Goal: Task Accomplishment & Management: Complete application form

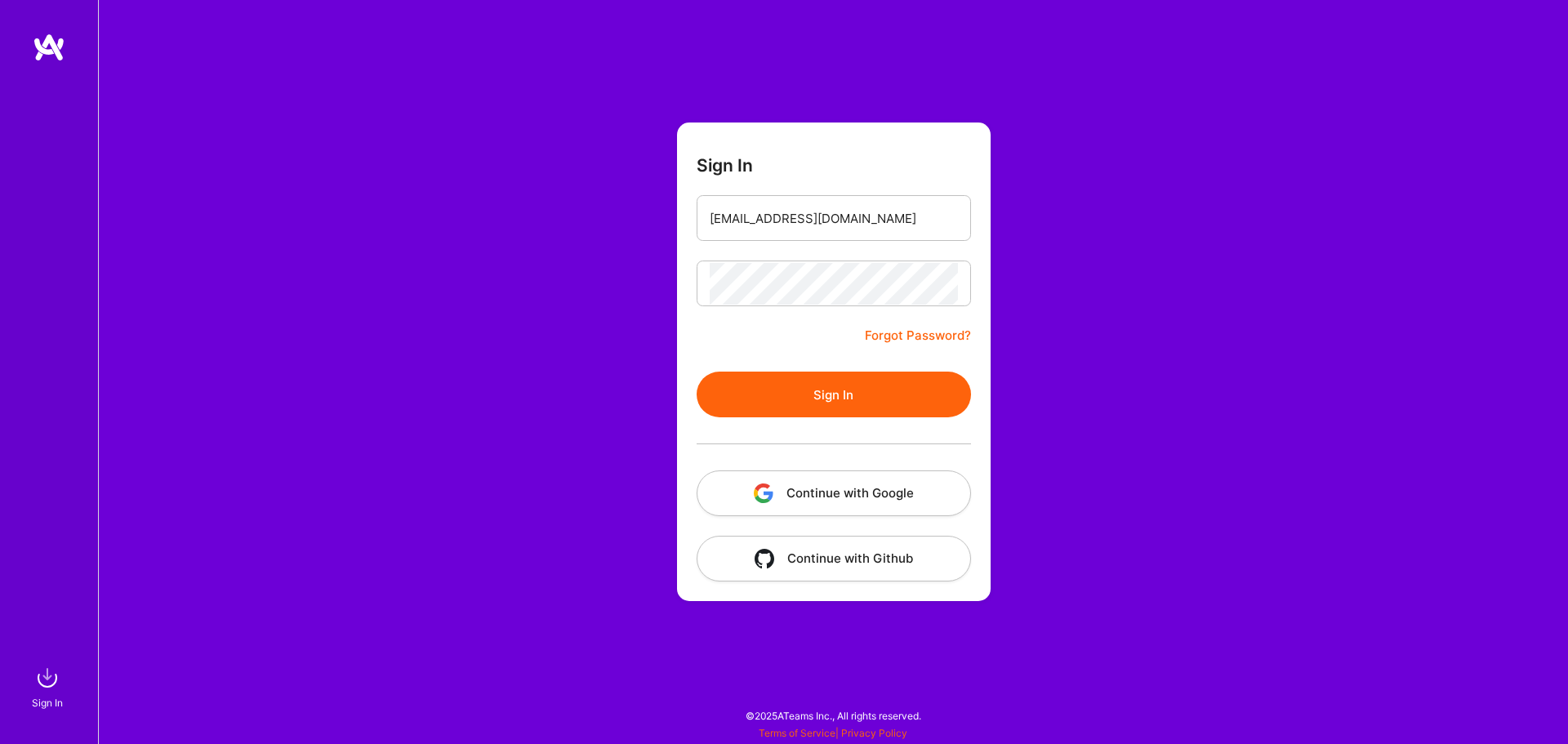
click at [835, 374] on button "Sign In" at bounding box center [833, 394] width 274 height 46
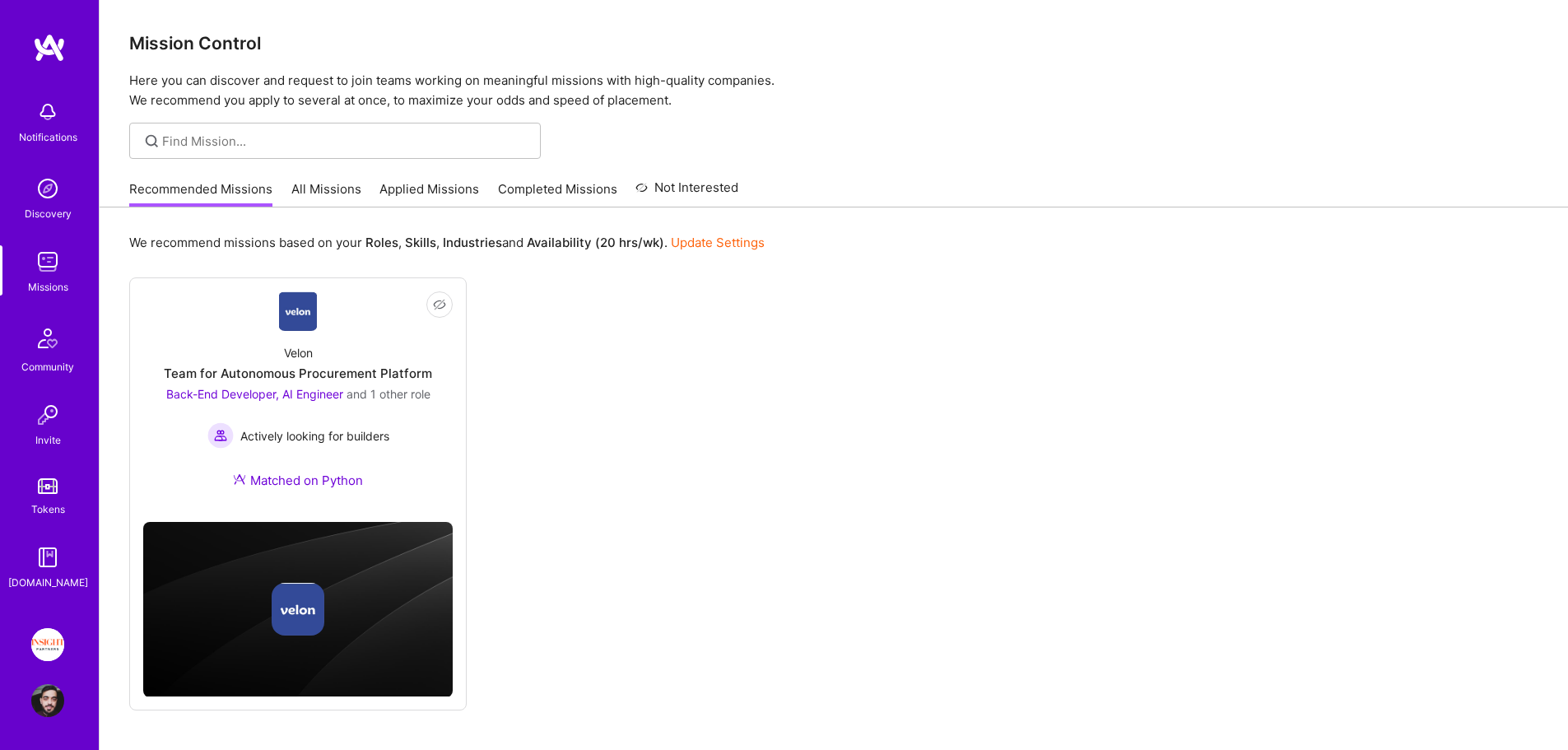
click at [433, 189] on link "Applied Missions" at bounding box center [428, 194] width 99 height 27
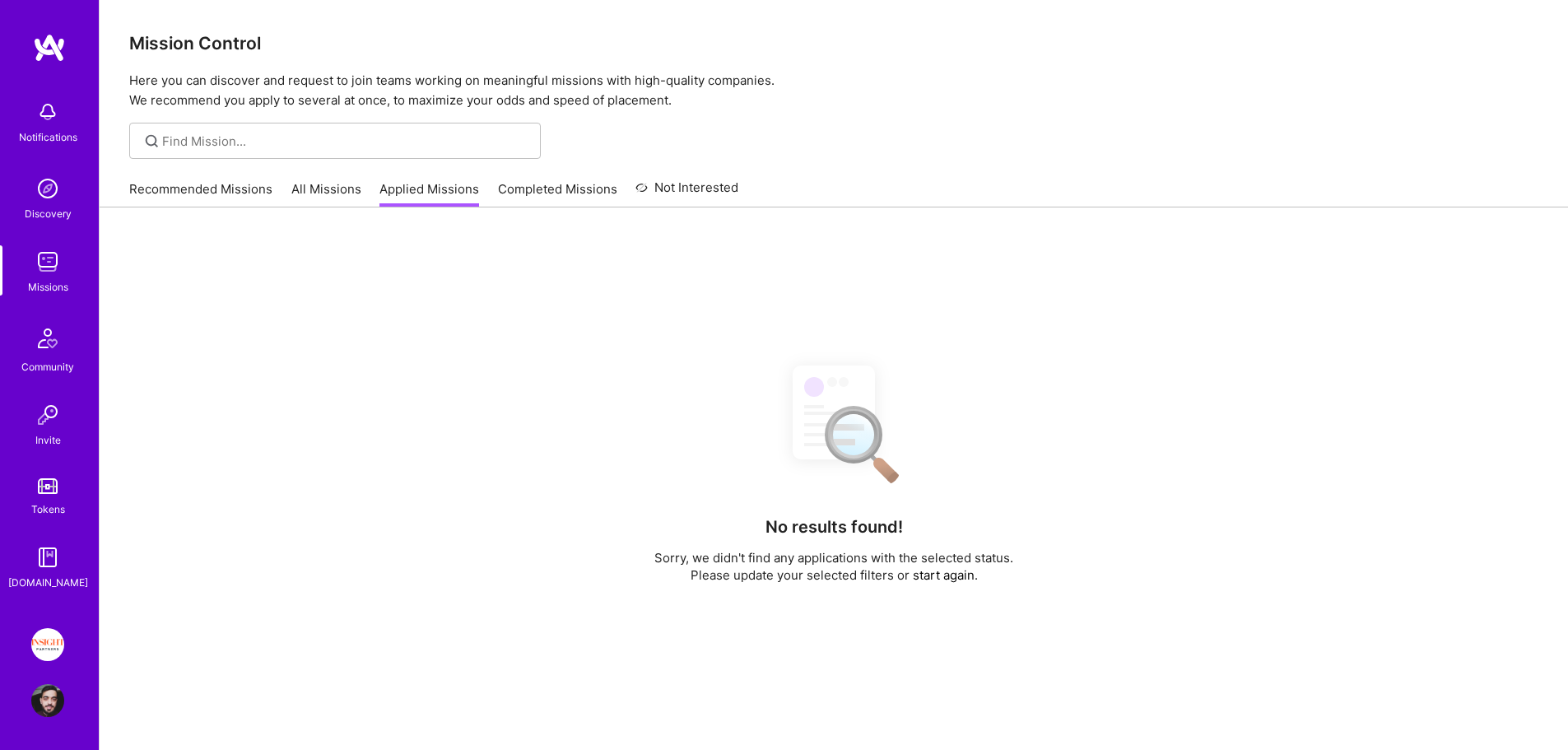
click at [54, 631] on img at bounding box center [47, 644] width 33 height 33
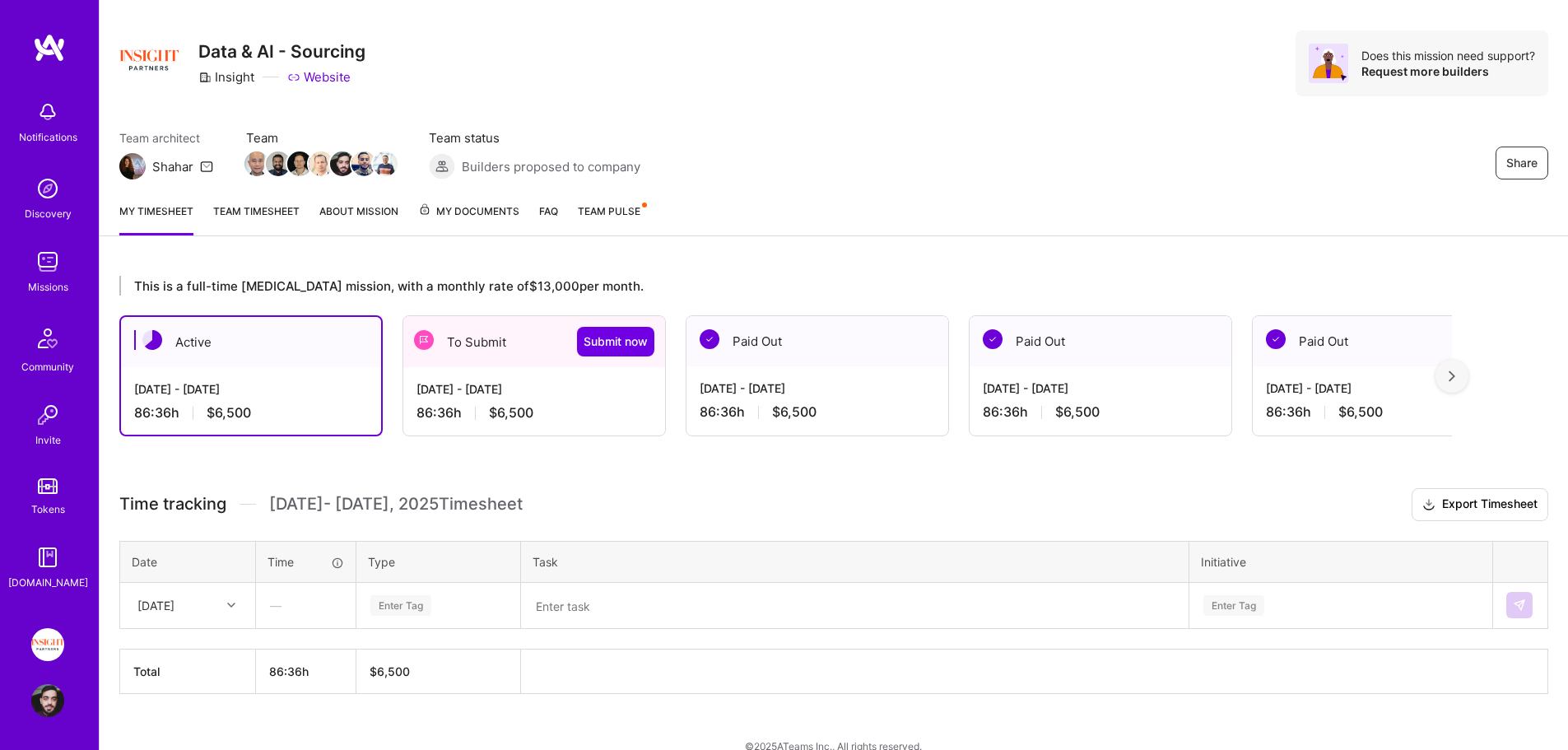
scroll to position [53, 0]
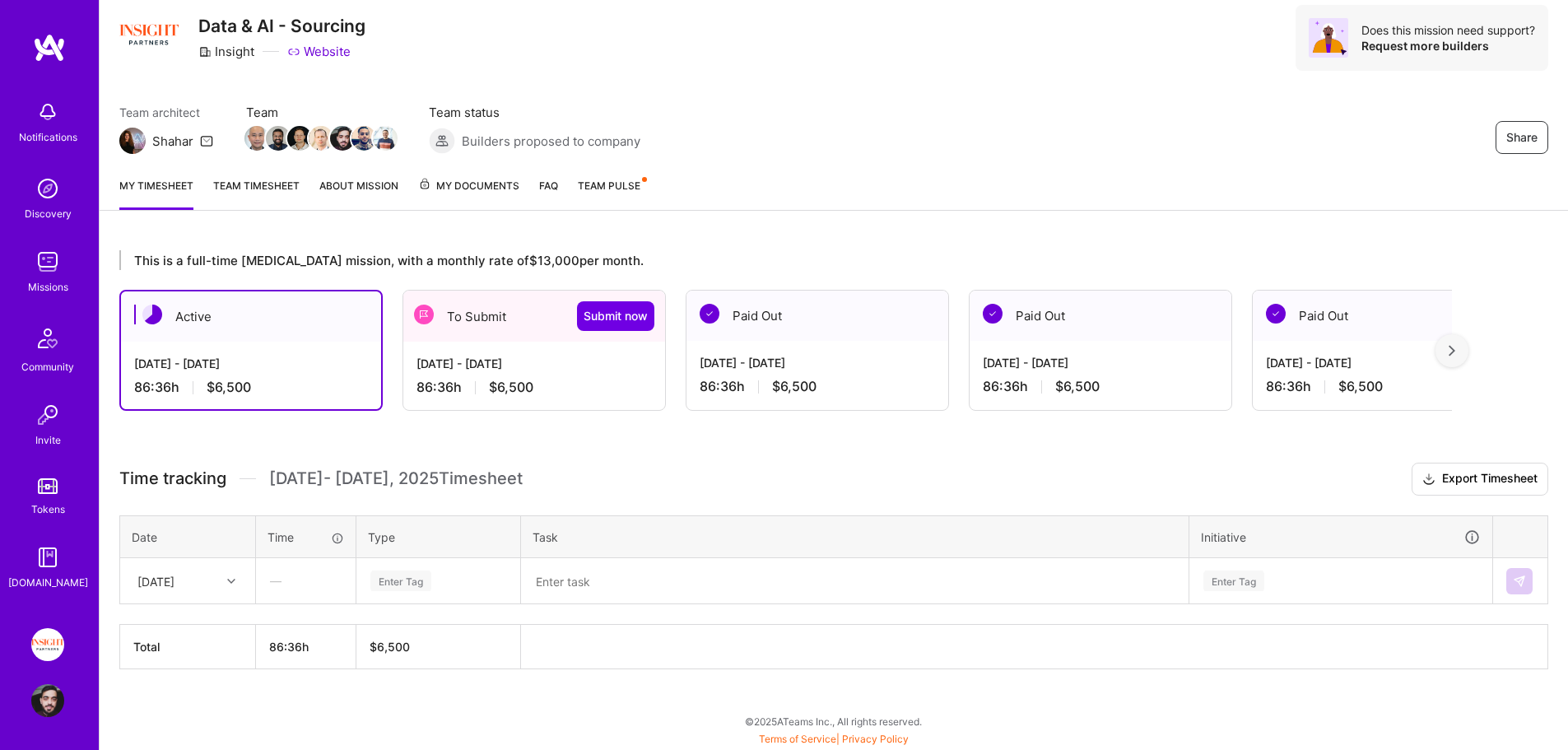
click at [515, 357] on div "[DATE] - [DATE]" at bounding box center [534, 363] width 235 height 17
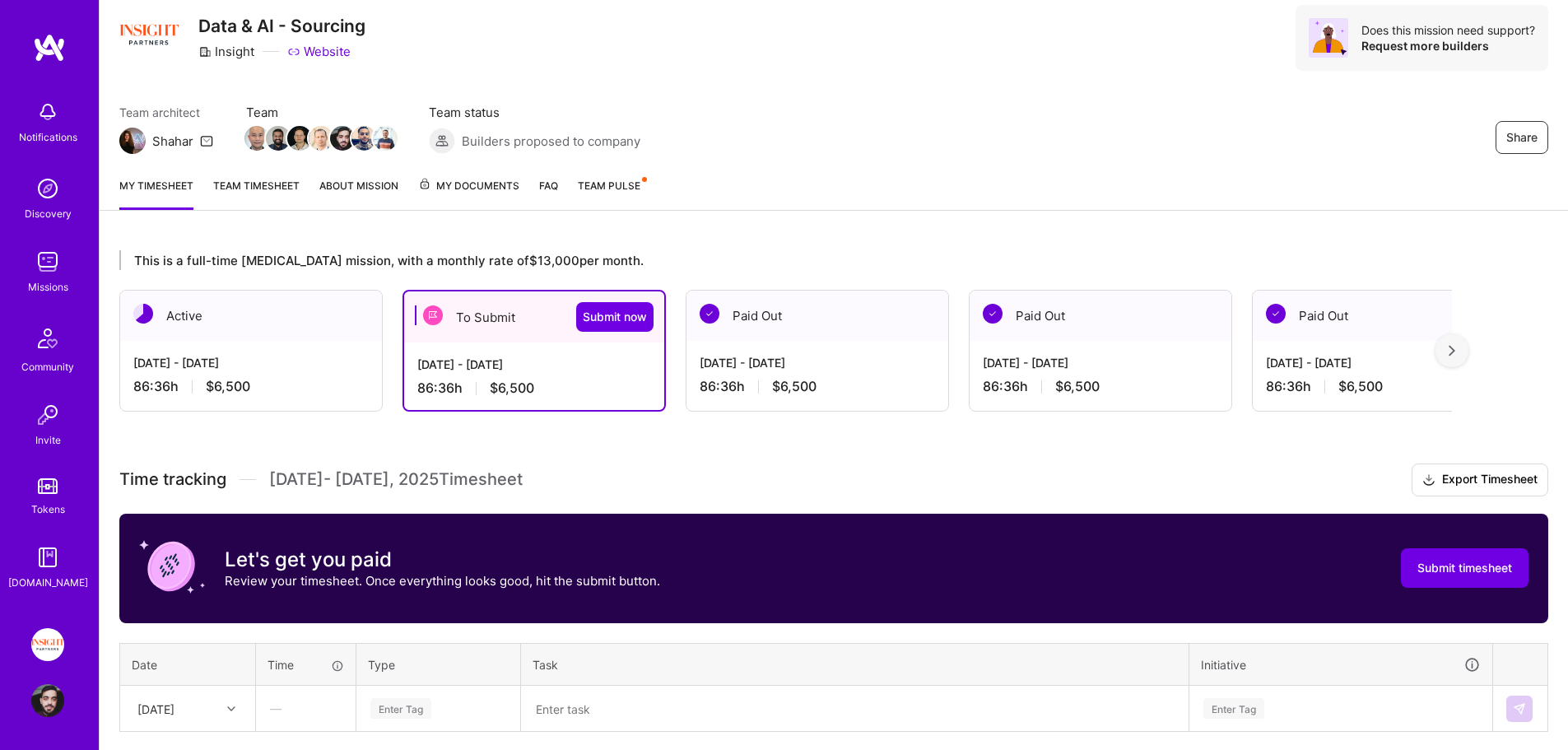
scroll to position [300, 0]
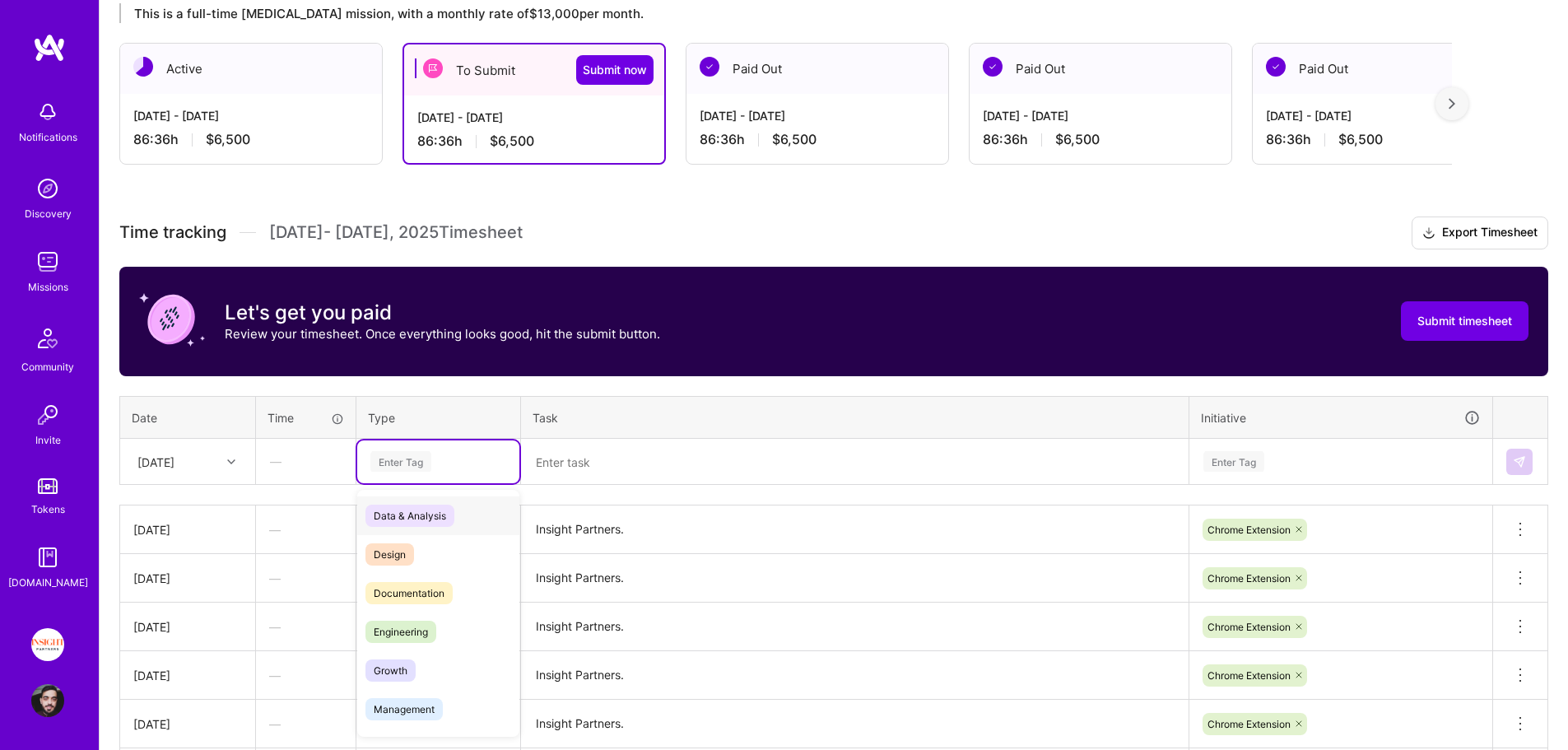
click at [424, 471] on div "Enter Tag" at bounding box center [400, 461] width 61 height 26
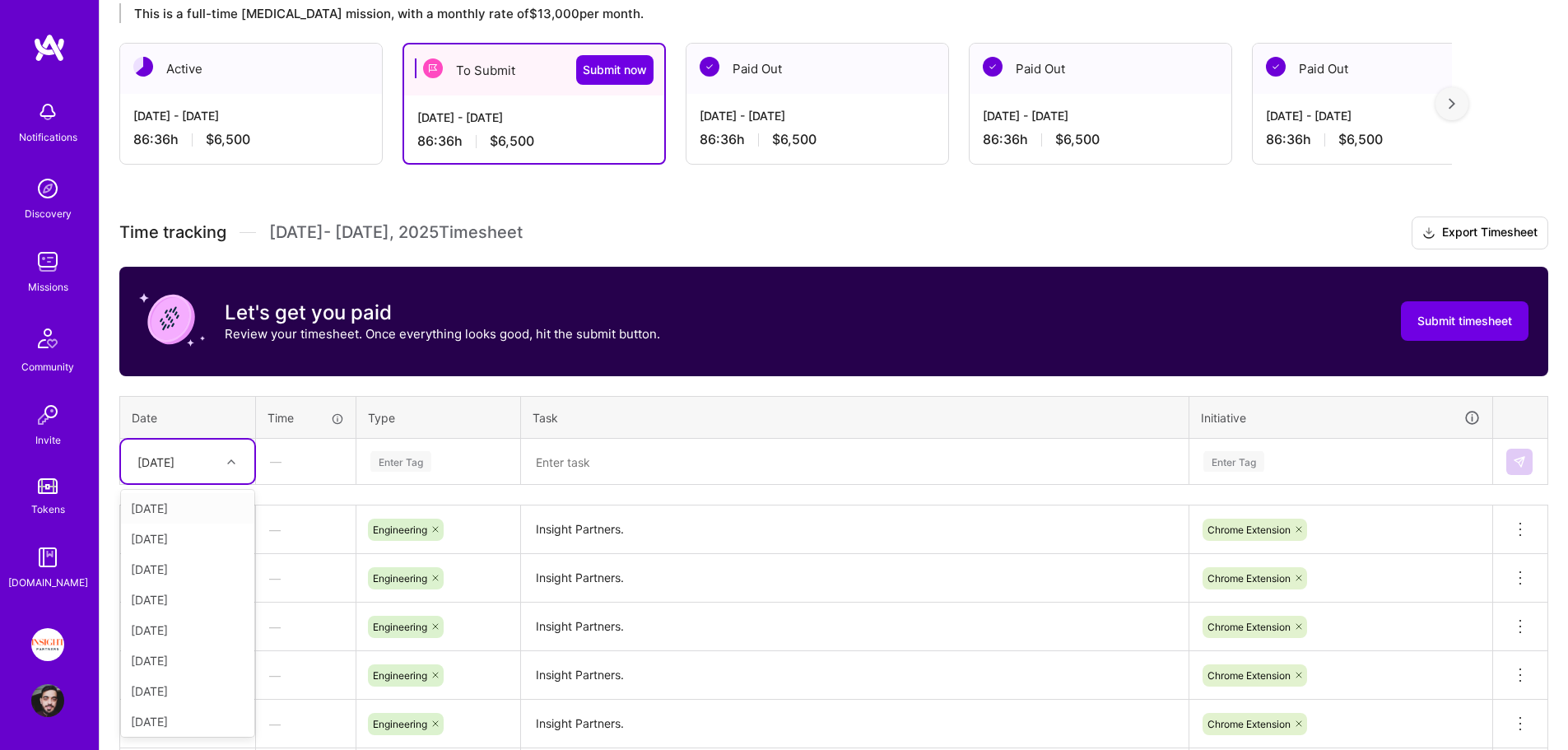
drag, startPoint x: 251, startPoint y: 460, endPoint x: 235, endPoint y: 465, distance: 16.8
click at [251, 460] on div "[DATE]" at bounding box center [188, 461] width 133 height 44
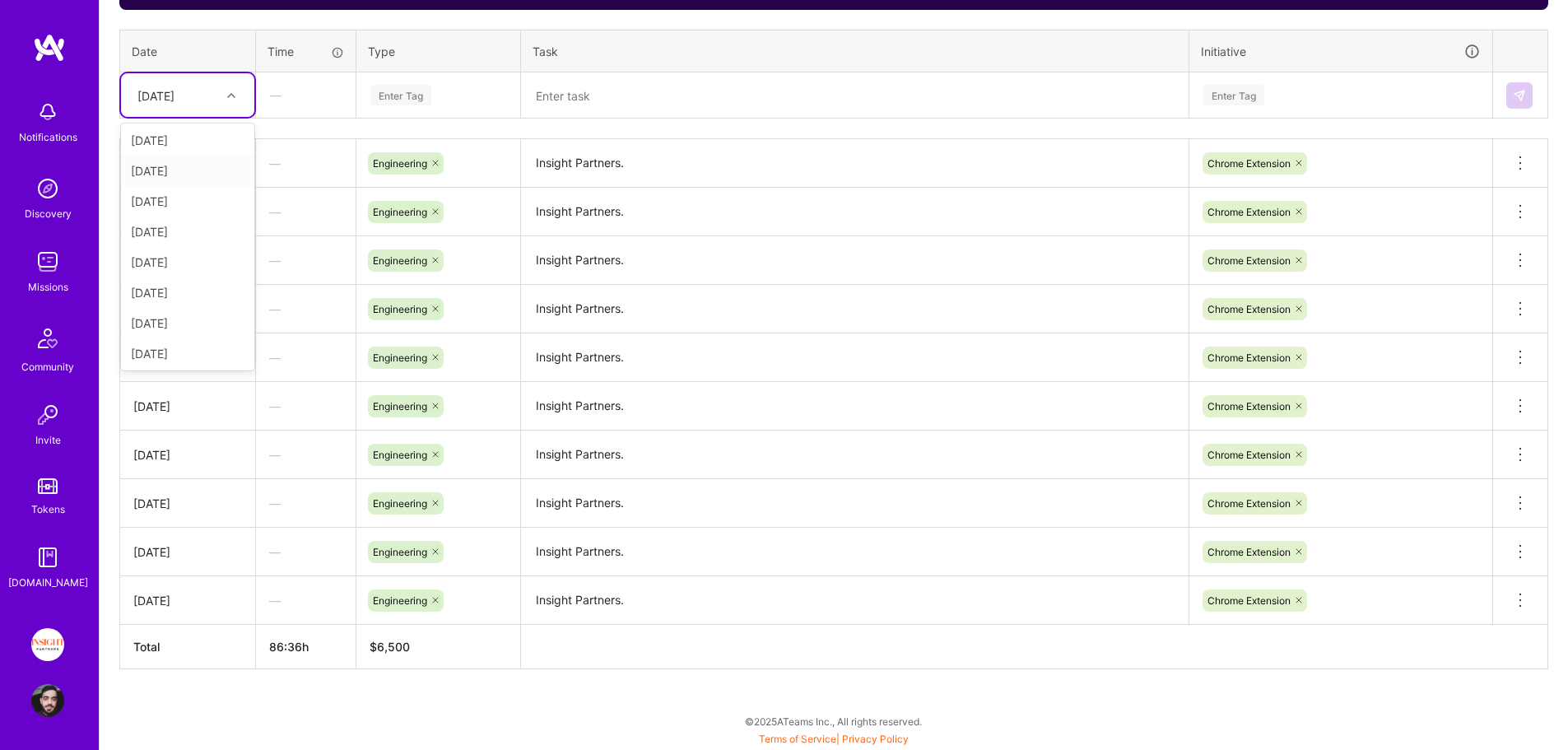
scroll to position [186, 0]
click at [192, 341] on div "[DATE]" at bounding box center [188, 351] width 133 height 30
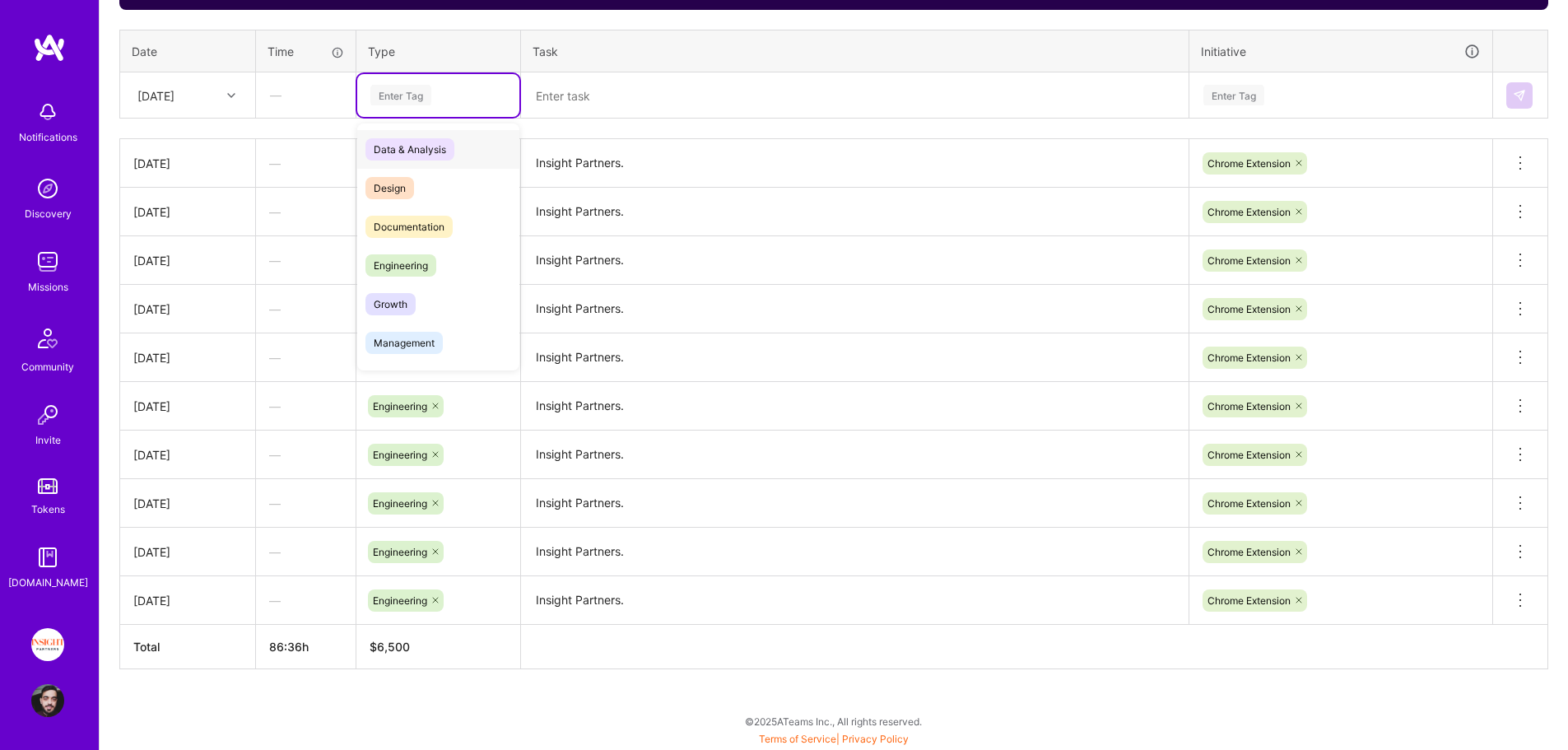
click at [445, 78] on div "Enter Tag" at bounding box center [438, 95] width 162 height 43
click at [434, 260] on span "Engineering" at bounding box center [401, 265] width 71 height 22
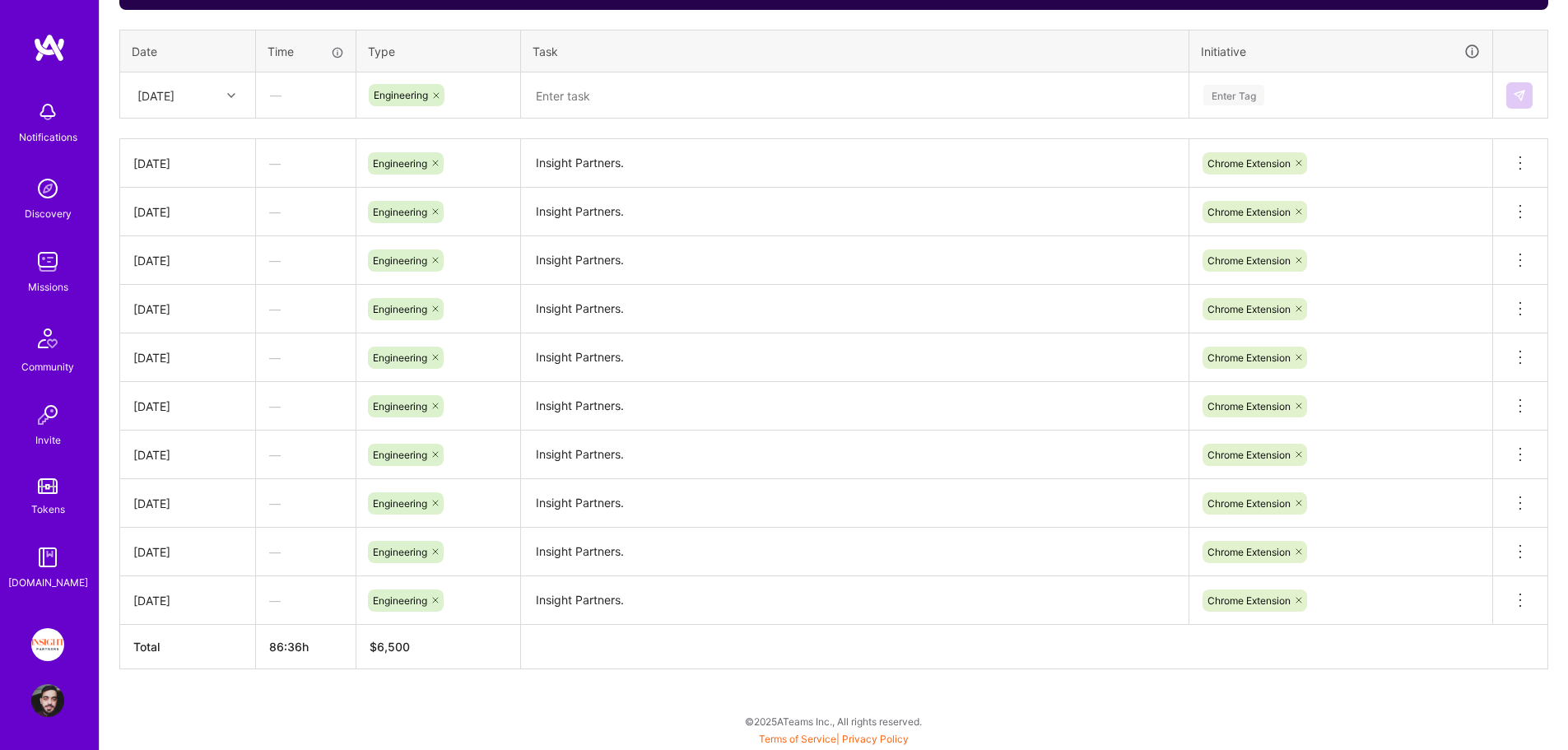
click at [593, 189] on td "Insight Partners." at bounding box center [855, 211] width 668 height 48
click at [604, 204] on textarea "Insight Partners." at bounding box center [855, 212] width 664 height 46
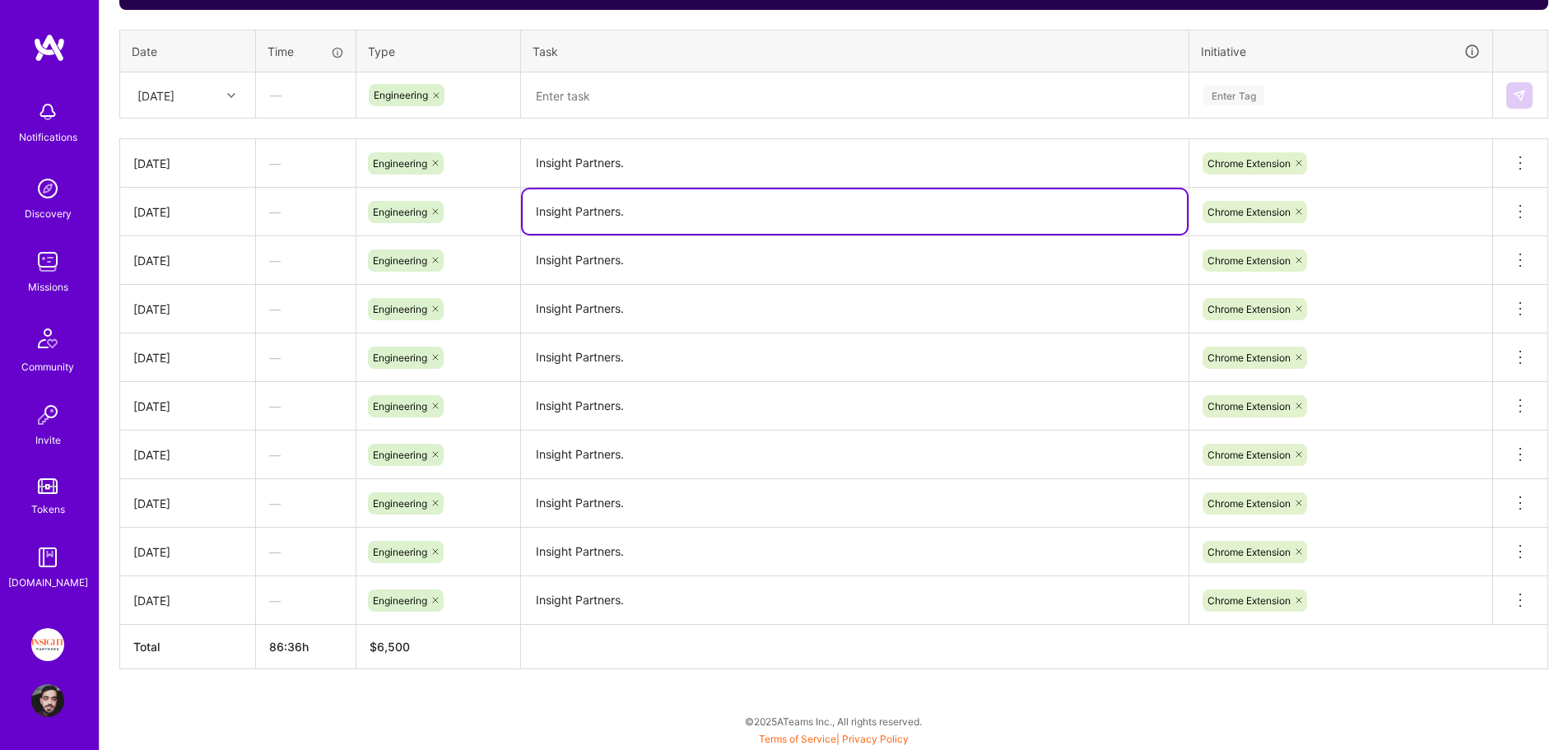
click at [604, 204] on textarea "Insight Partners." at bounding box center [855, 211] width 664 height 45
click at [614, 128] on div "Time tracking [DATE] - [DATE] Timesheet Export Timesheet Let's get you paid Rev…" at bounding box center [834, 260] width 1429 height 819
click at [609, 104] on textarea at bounding box center [855, 95] width 664 height 43
paste textarea "Insight Partners."
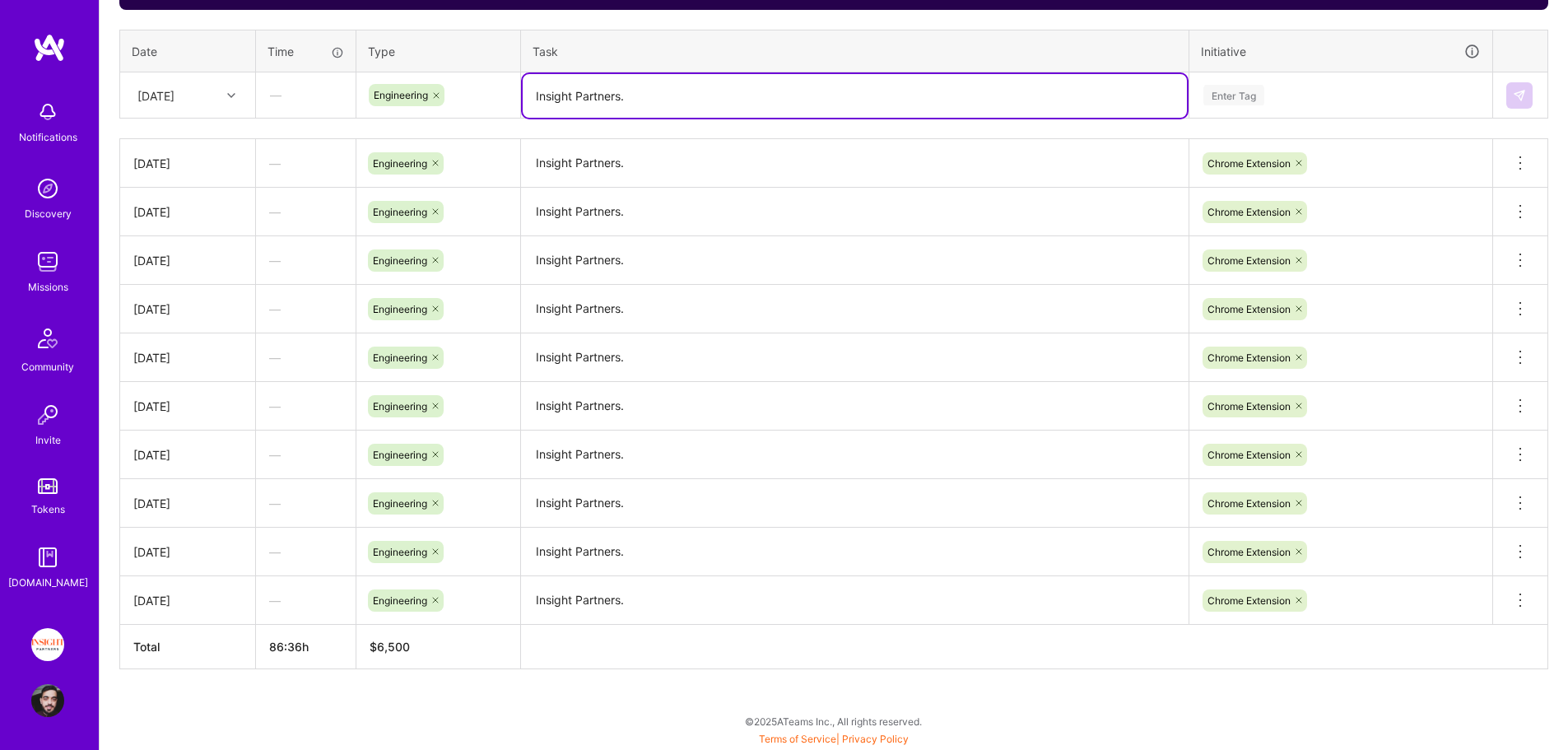
click at [633, 97] on textarea "Insight Partners." at bounding box center [855, 96] width 664 height 44
type textarea "Insight Partners."
click at [972, 191] on textarea "Insight Partners." at bounding box center [855, 212] width 664 height 46
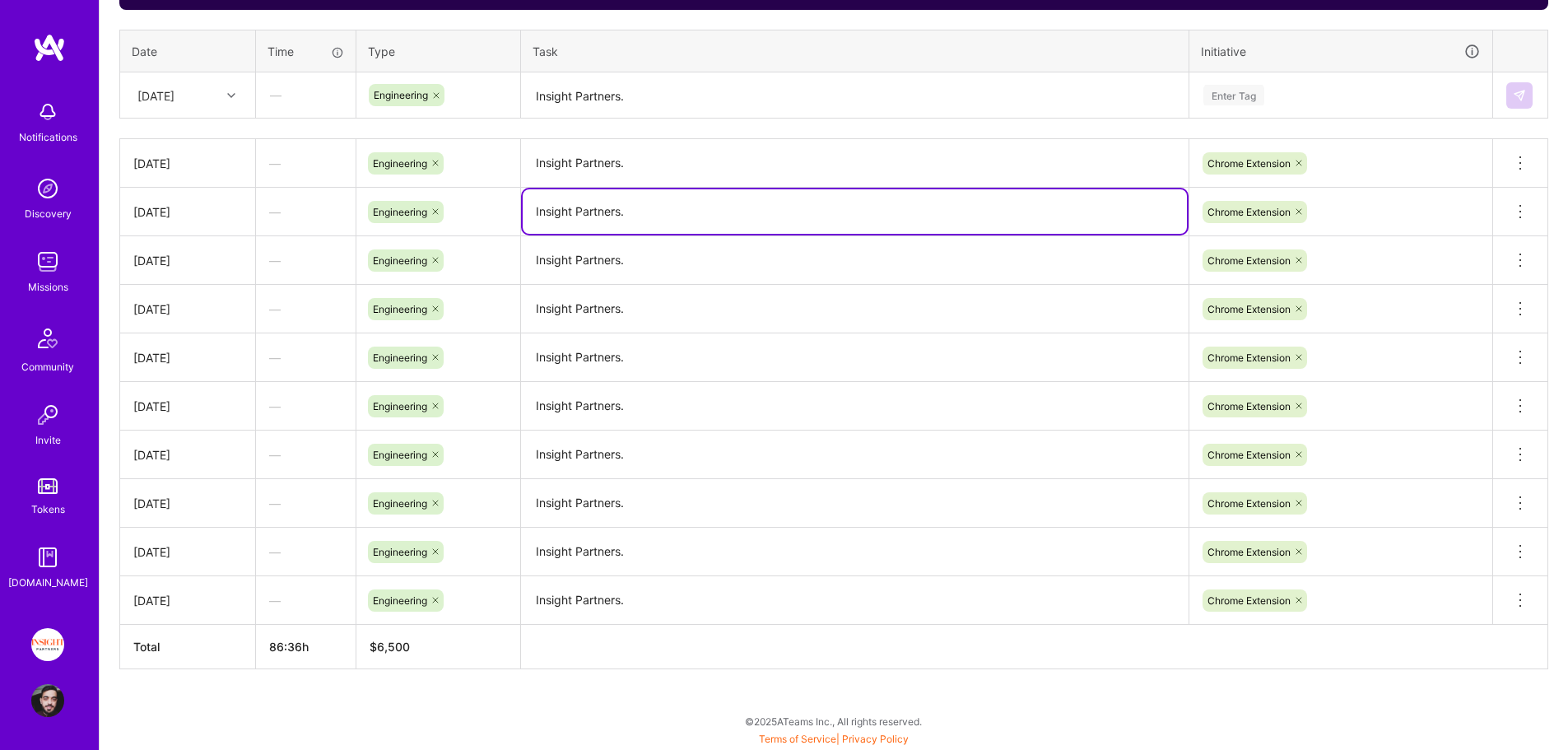
click at [1248, 94] on div "Enter Tag" at bounding box center [1234, 95] width 61 height 26
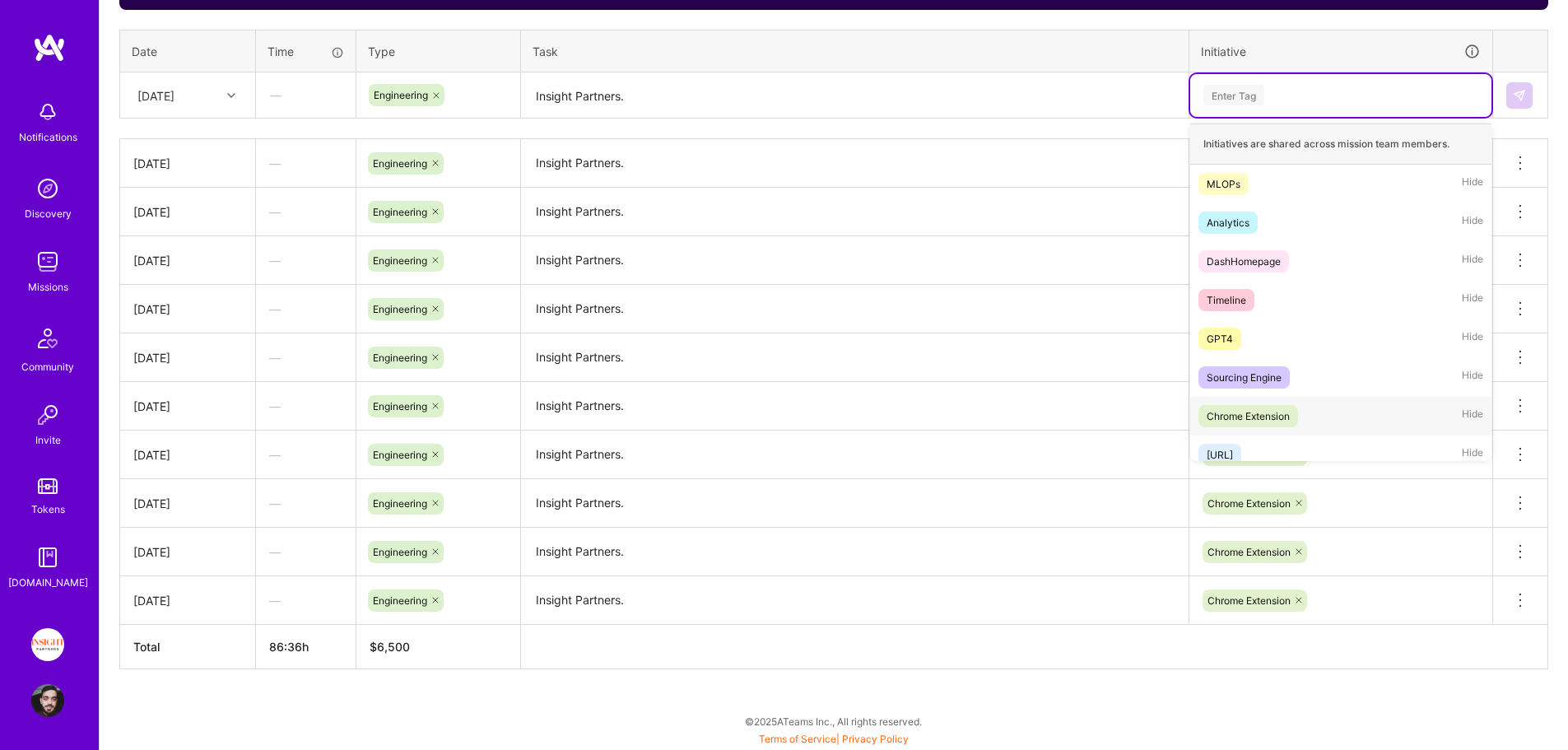
click at [1306, 405] on div "Chrome Extension Hide" at bounding box center [1340, 416] width 302 height 38
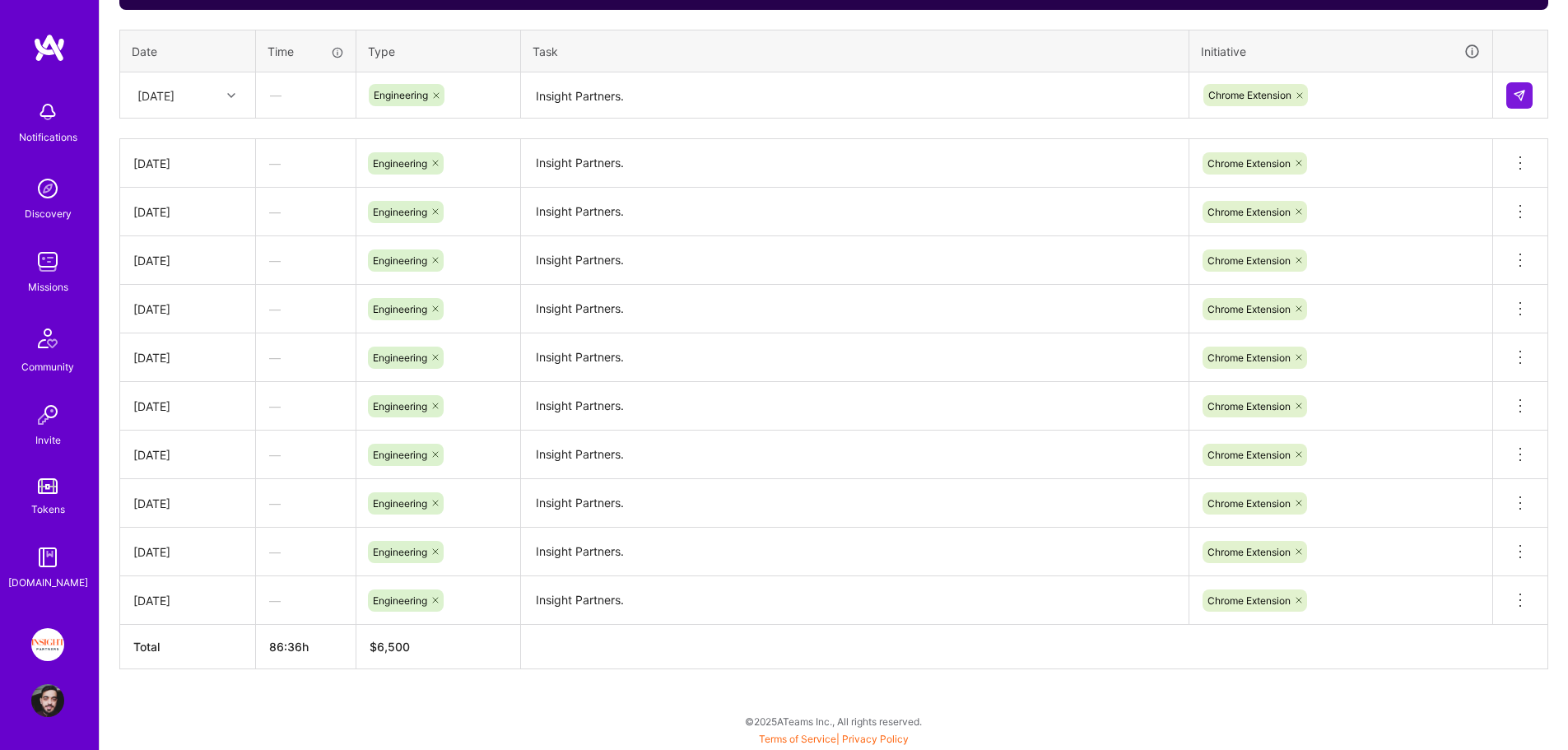
click at [1518, 110] on td at bounding box center [1520, 95] width 56 height 46
click at [1521, 87] on button at bounding box center [1519, 95] width 26 height 26
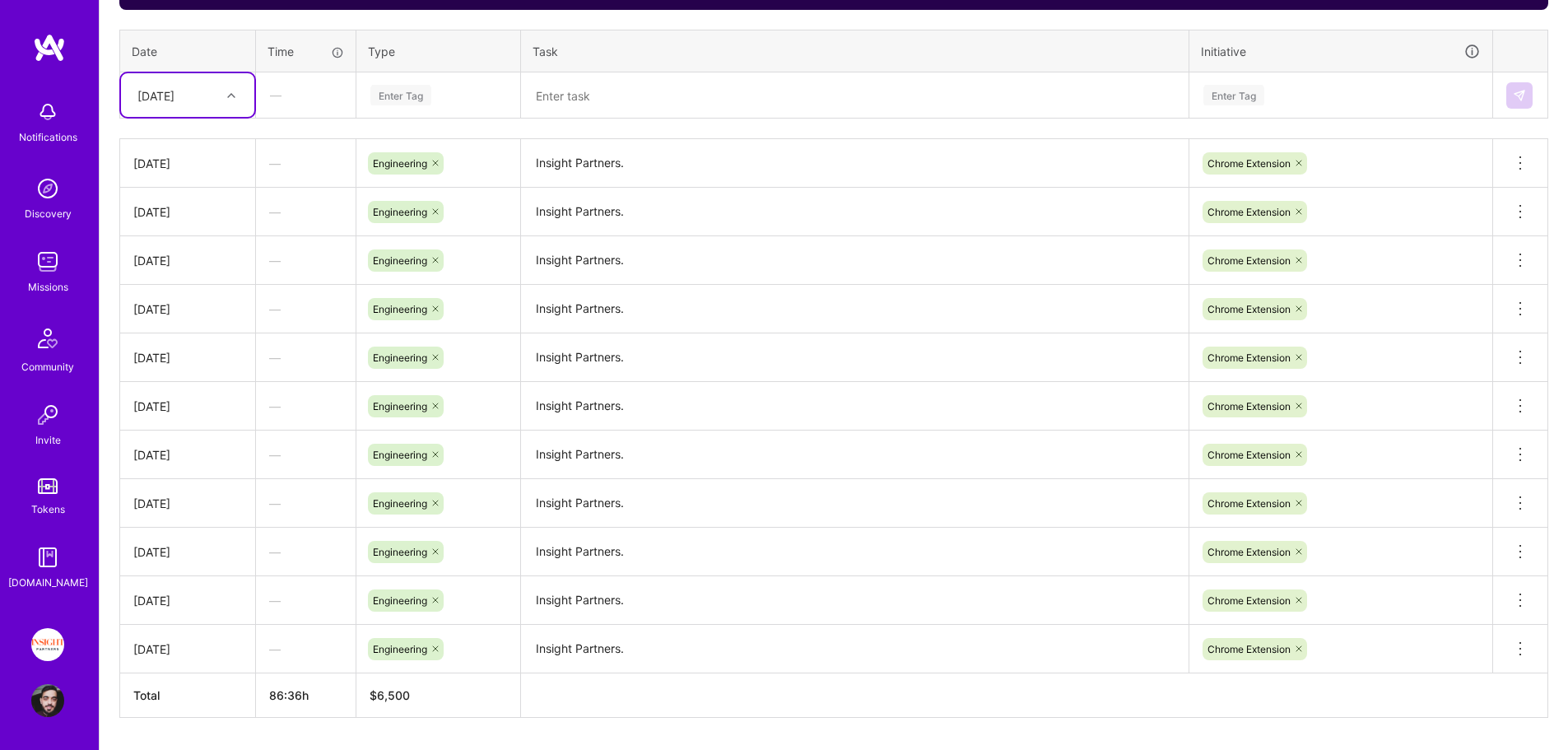
scroll to position [172, 0]
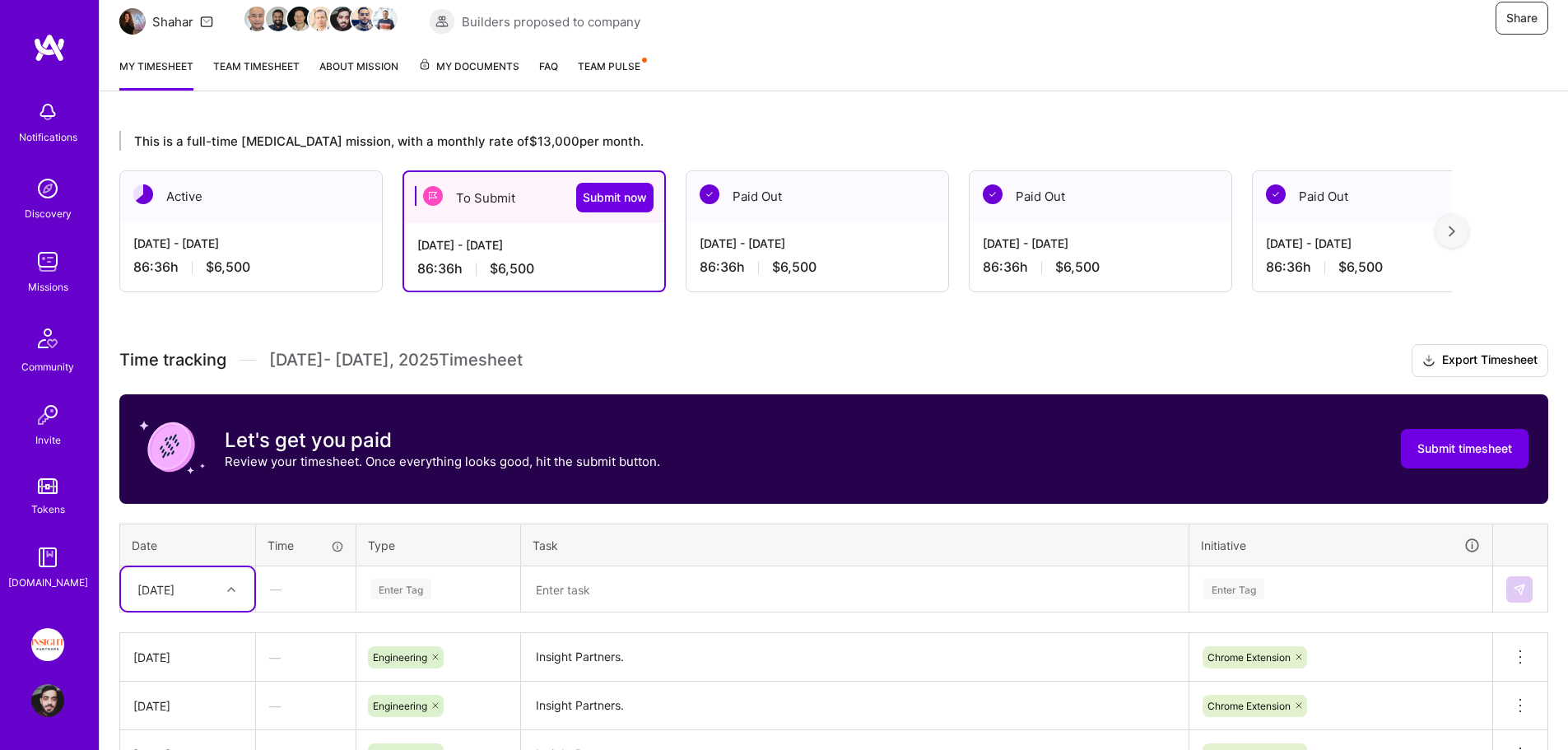
click at [671, 117] on div "This is a full-time [MEDICAL_DATA] mission, with a monthly rate of $13,000 per …" at bounding box center [833, 702] width 1468 height 1181
click at [630, 191] on span "Submit now" at bounding box center [614, 198] width 64 height 16
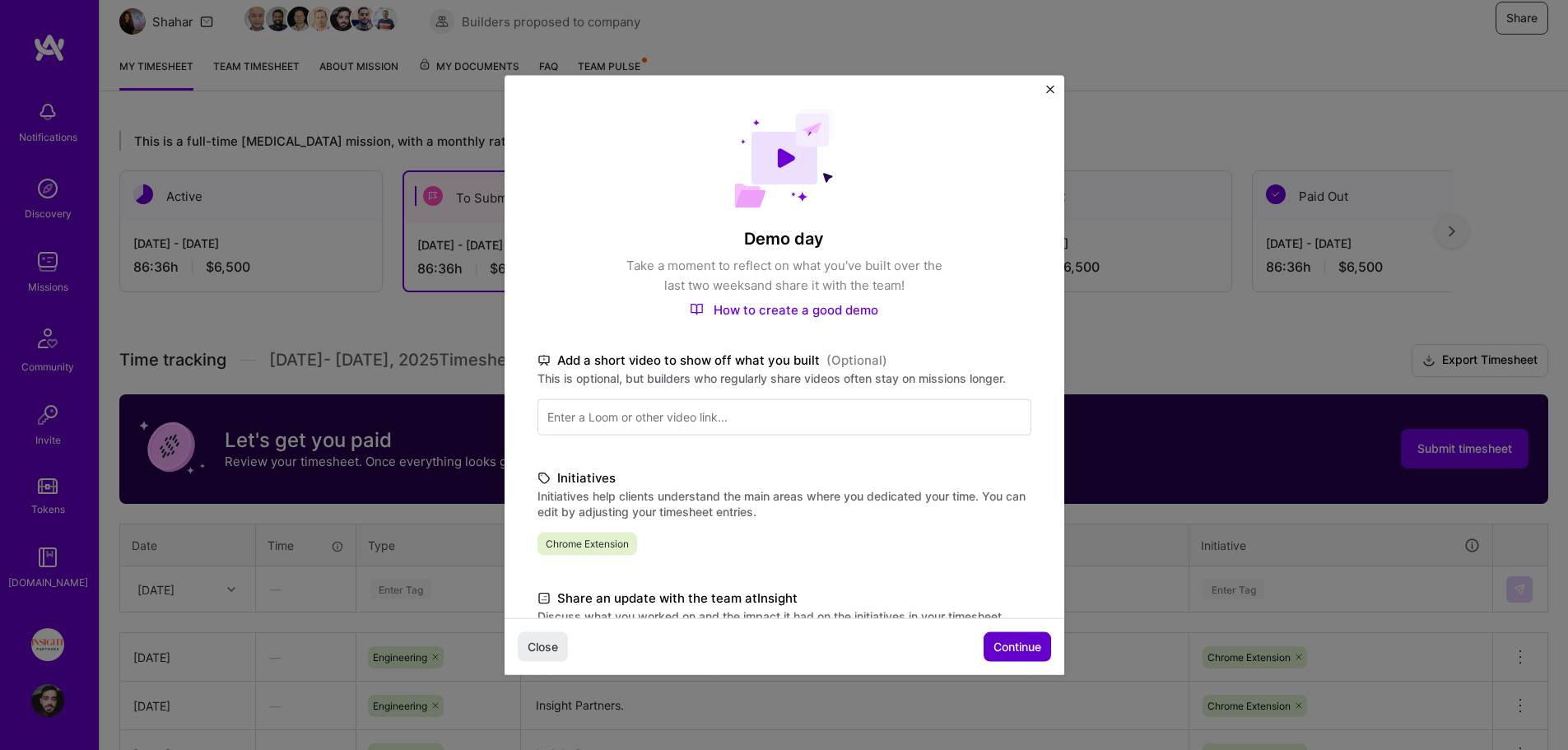
click at [1013, 647] on span "Continue" at bounding box center [1017, 647] width 47 height 16
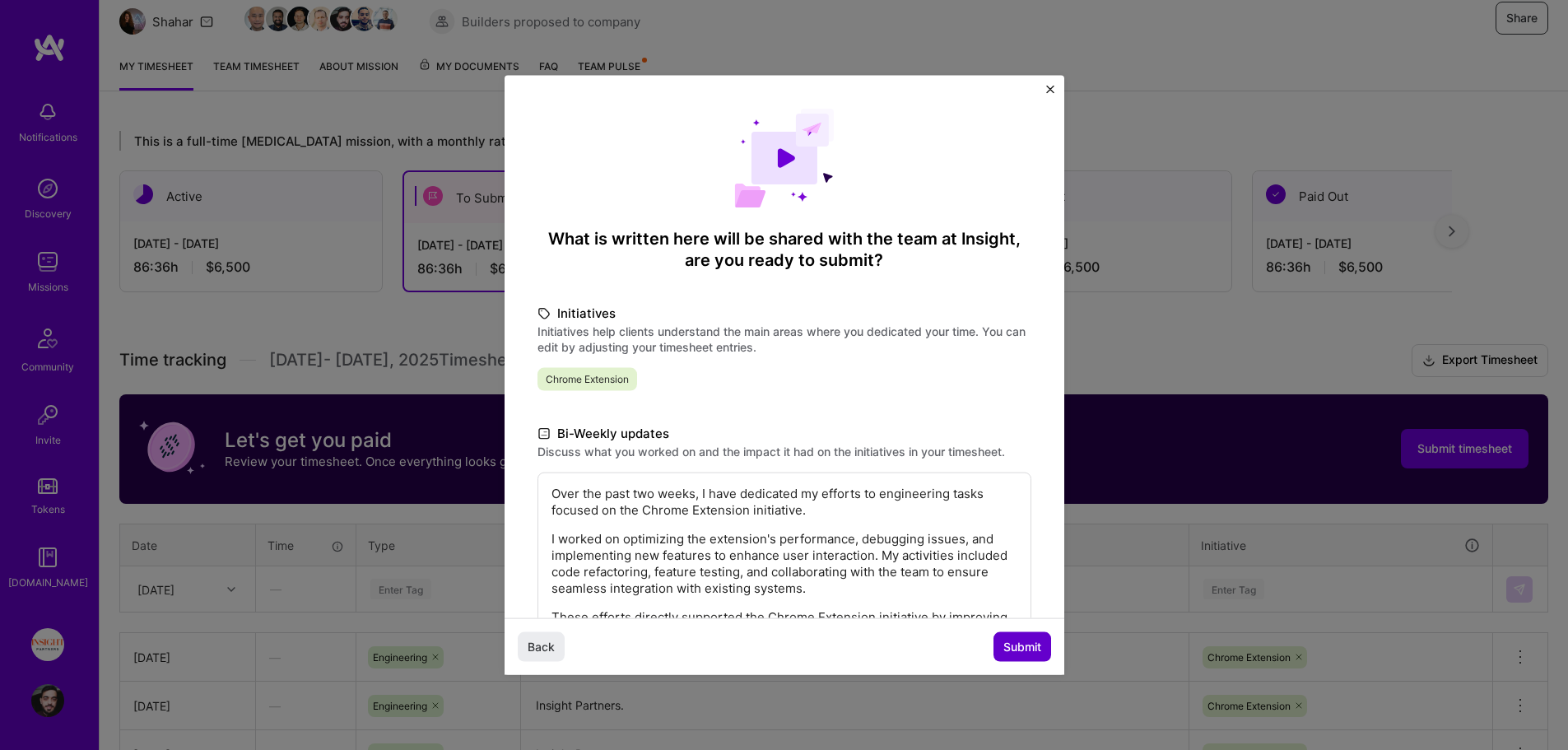
click at [1013, 647] on span "Submit" at bounding box center [1022, 647] width 38 height 16
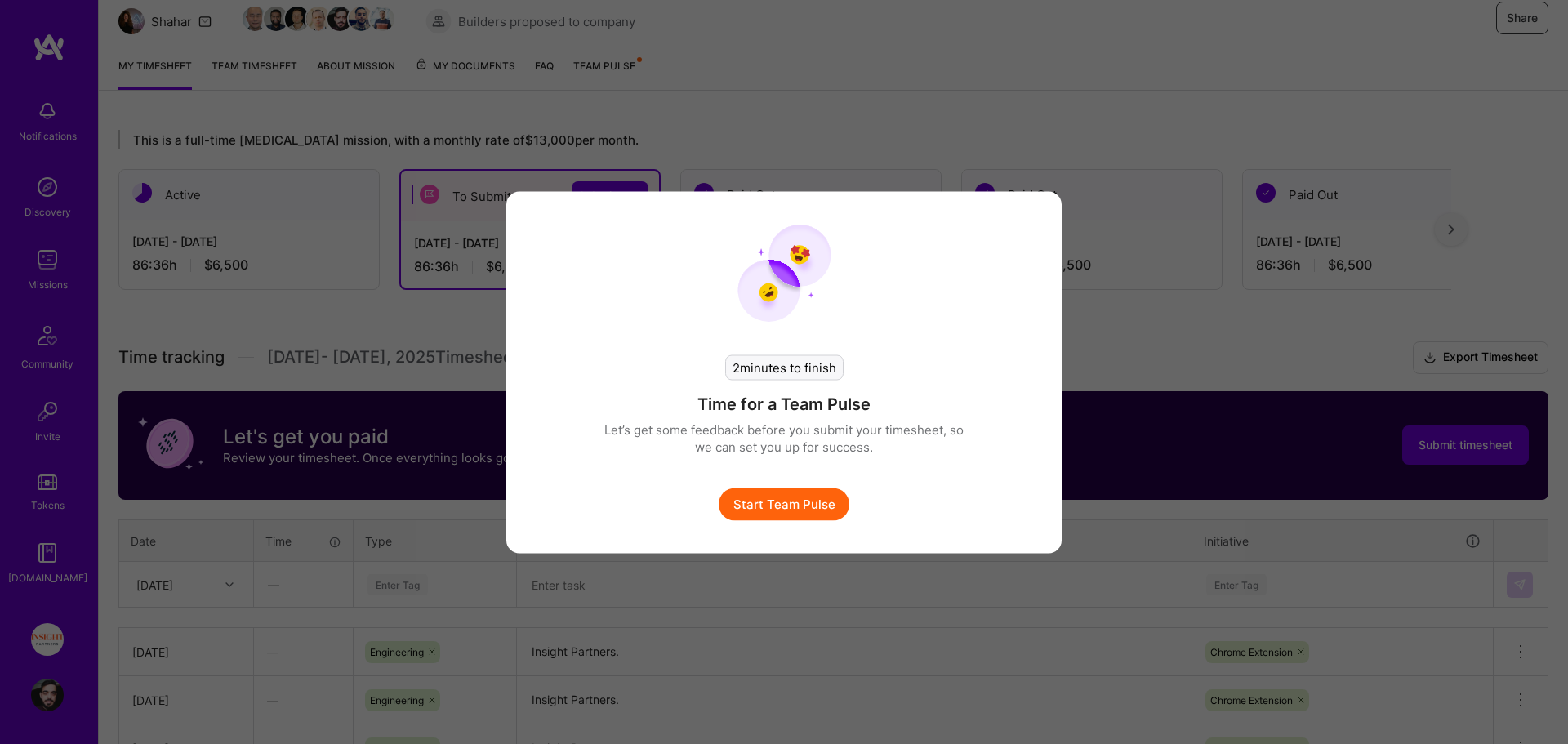
click at [818, 492] on button "Start Team Pulse" at bounding box center [784, 504] width 131 height 33
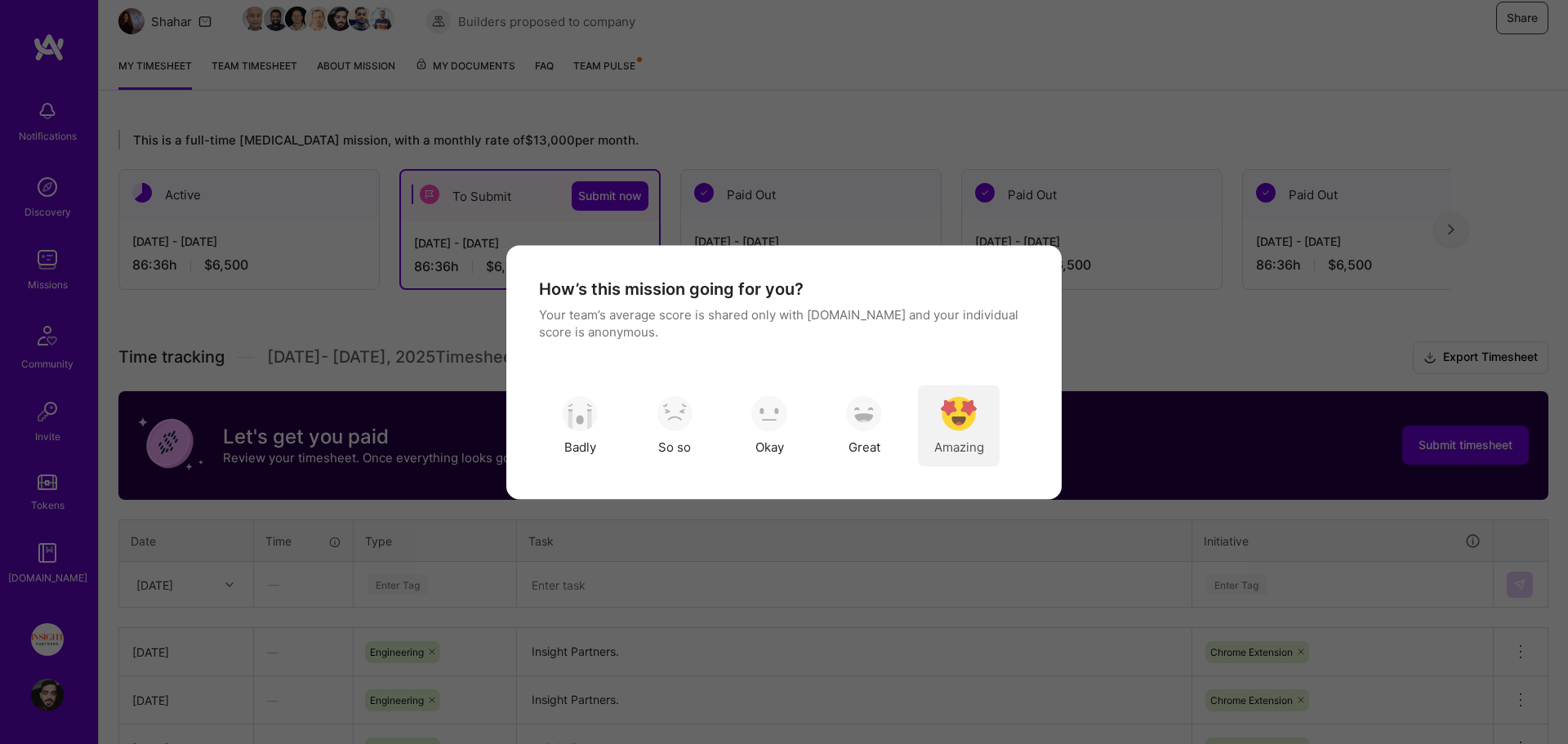
click at [958, 434] on div "Amazing" at bounding box center [959, 425] width 81 height 81
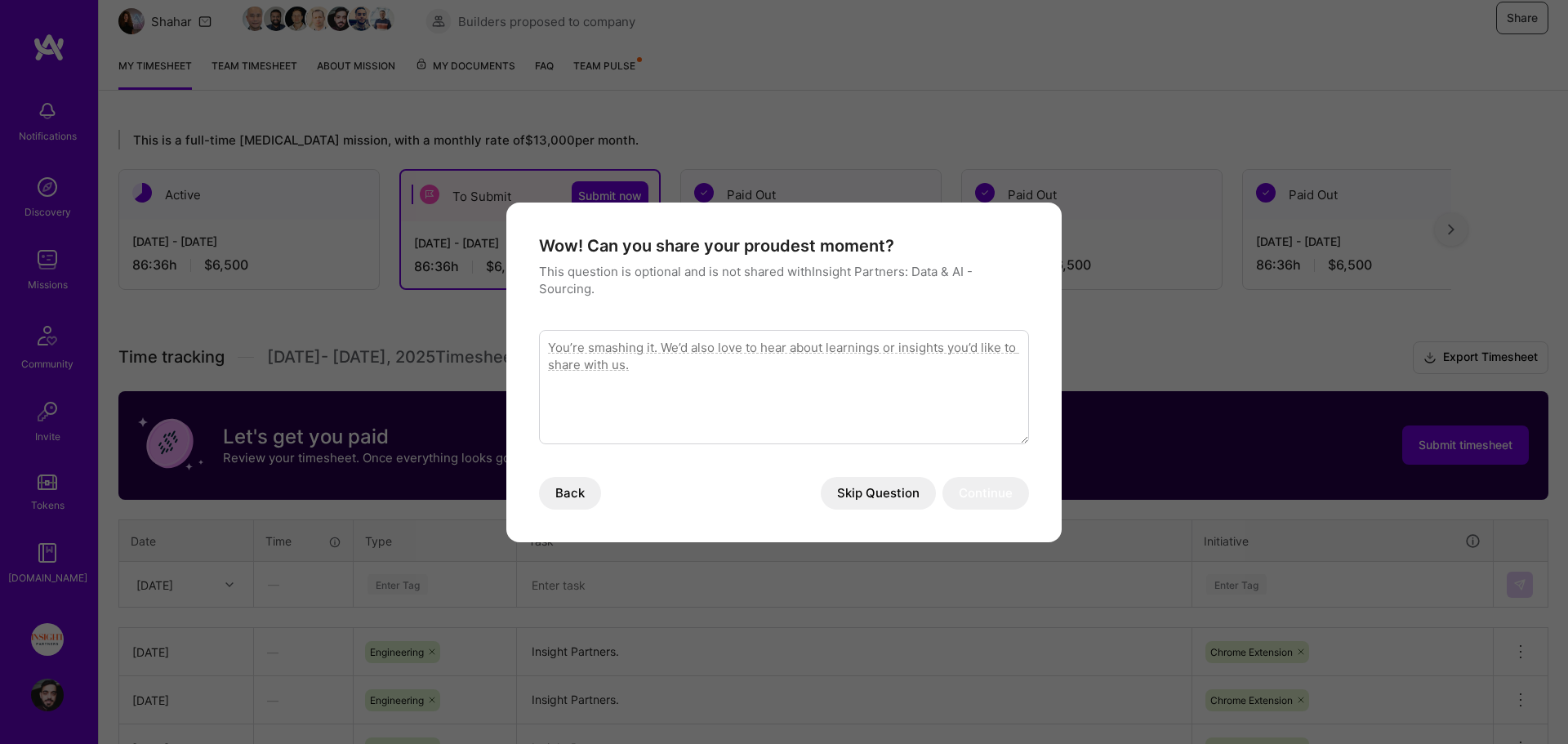
click at [872, 502] on button "Skip Question" at bounding box center [878, 493] width 115 height 33
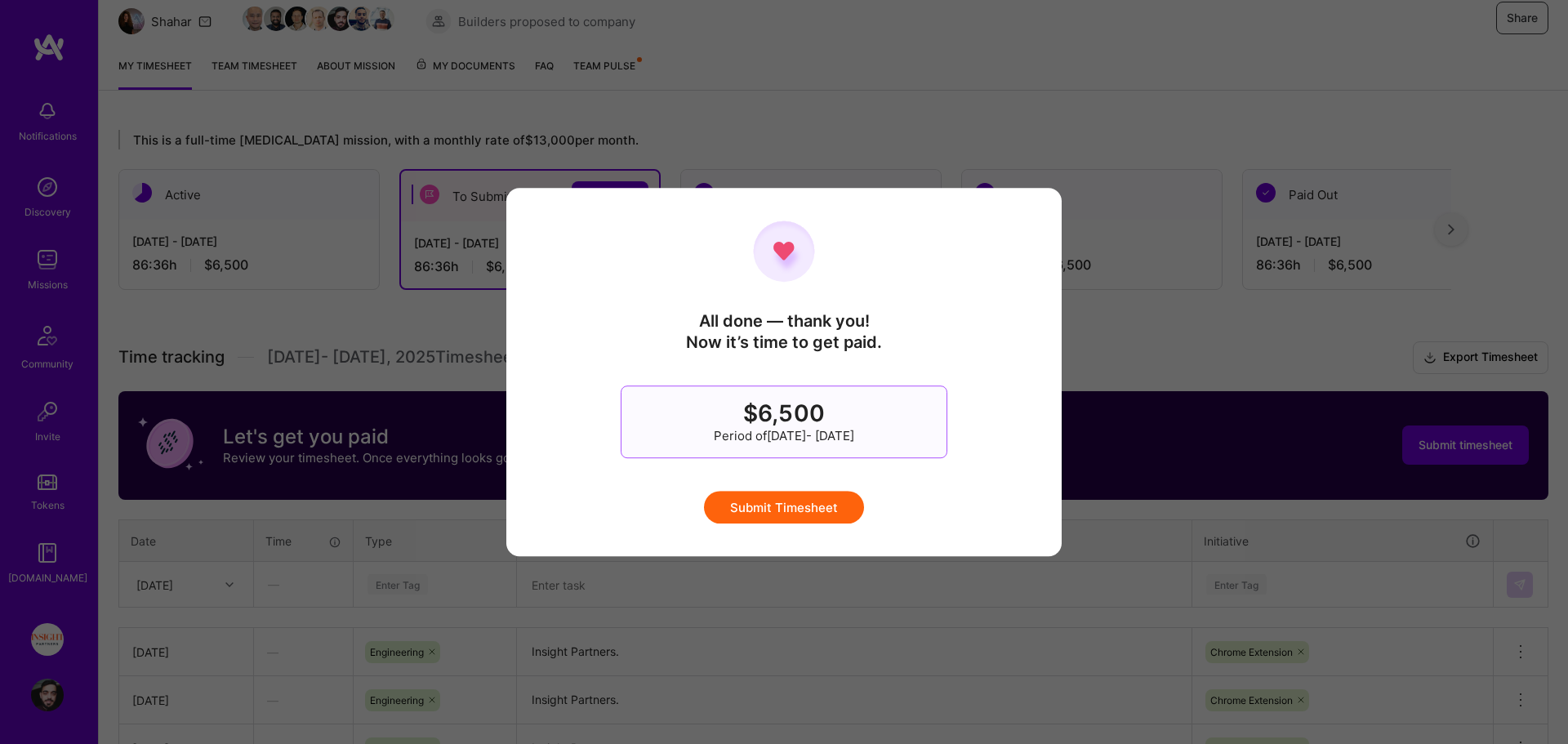
click at [806, 496] on button "Submit Timesheet" at bounding box center [784, 507] width 160 height 33
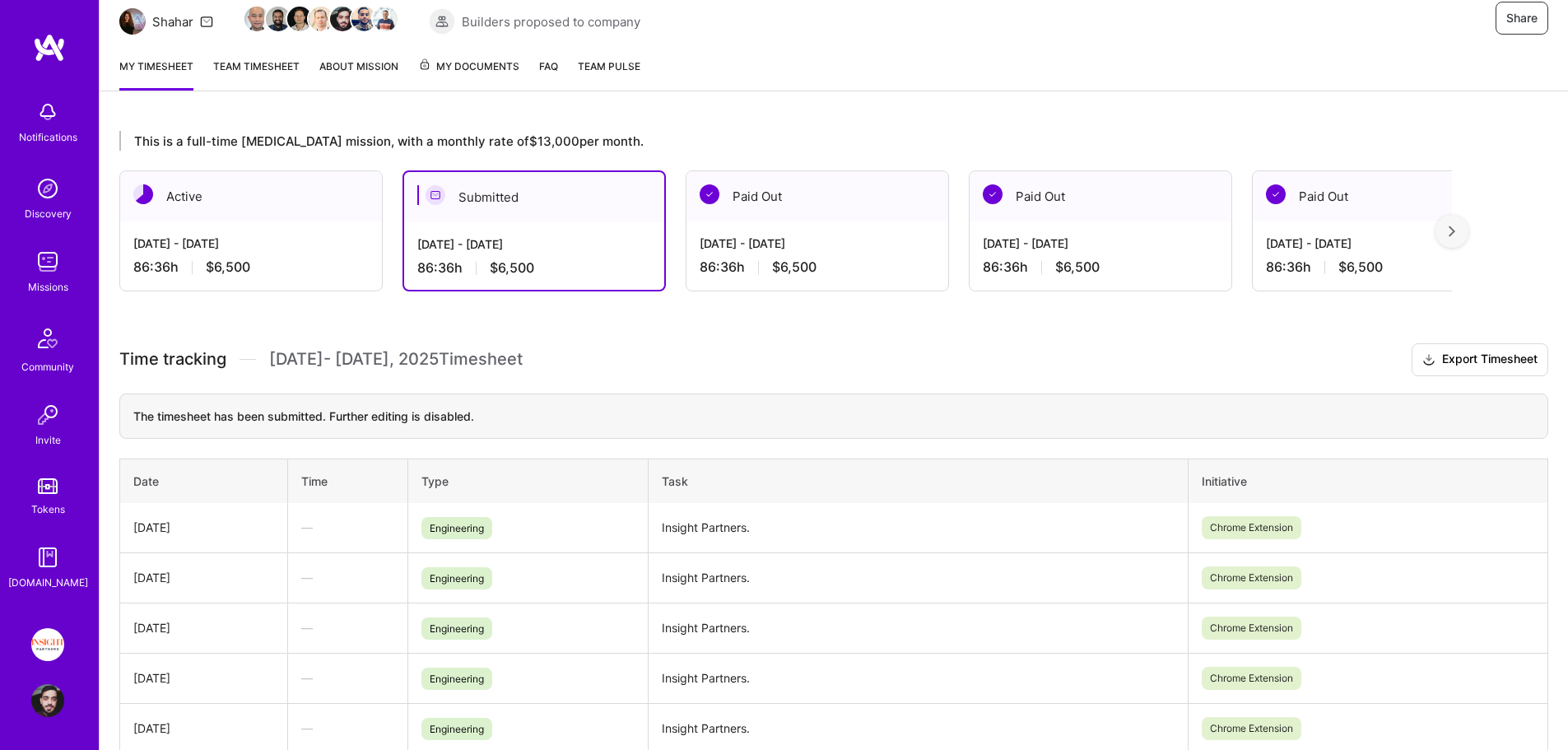
click at [20, 268] on link "Missions" at bounding box center [47, 270] width 102 height 50
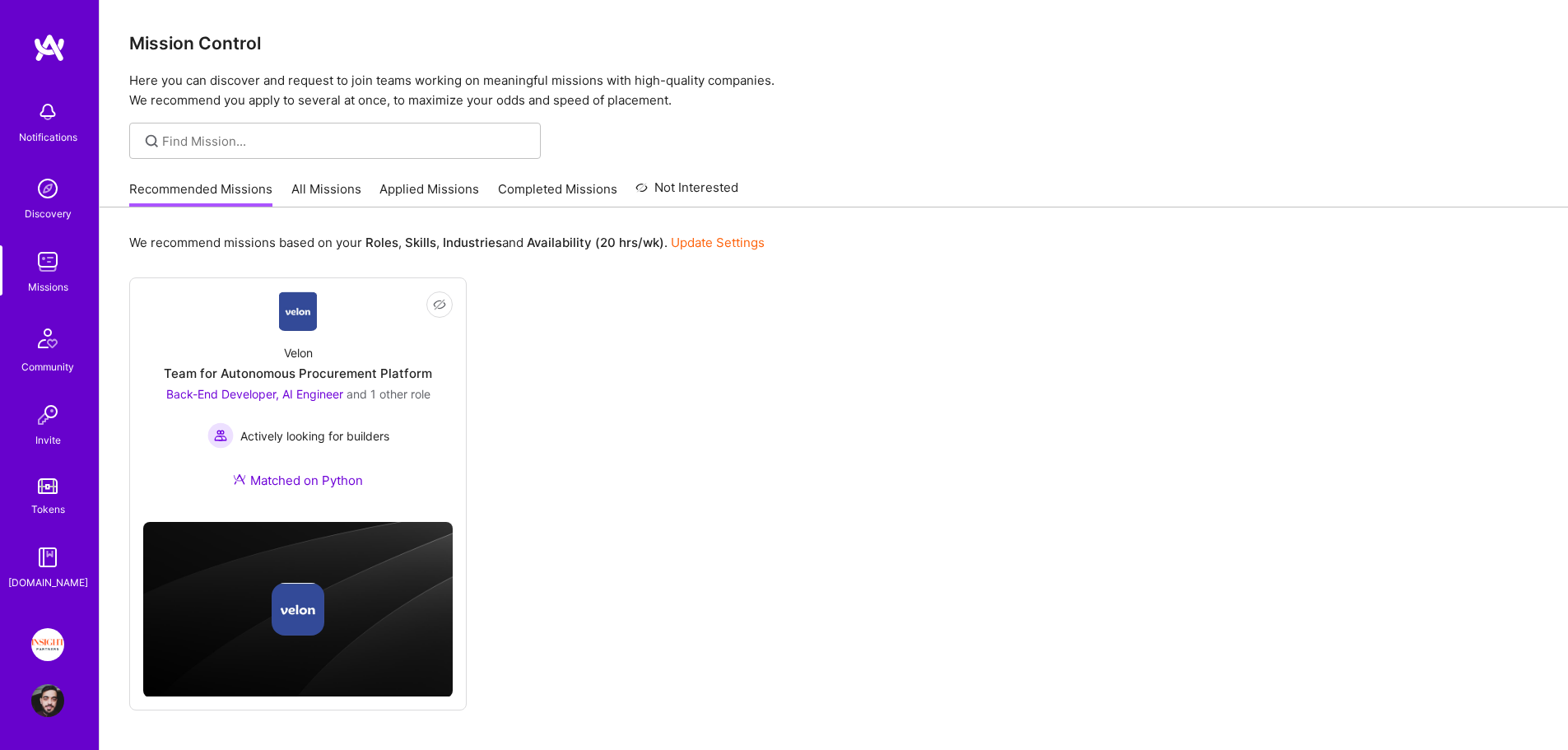
click at [439, 190] on link "Applied Missions" at bounding box center [428, 194] width 99 height 27
